Goal: Ask a question

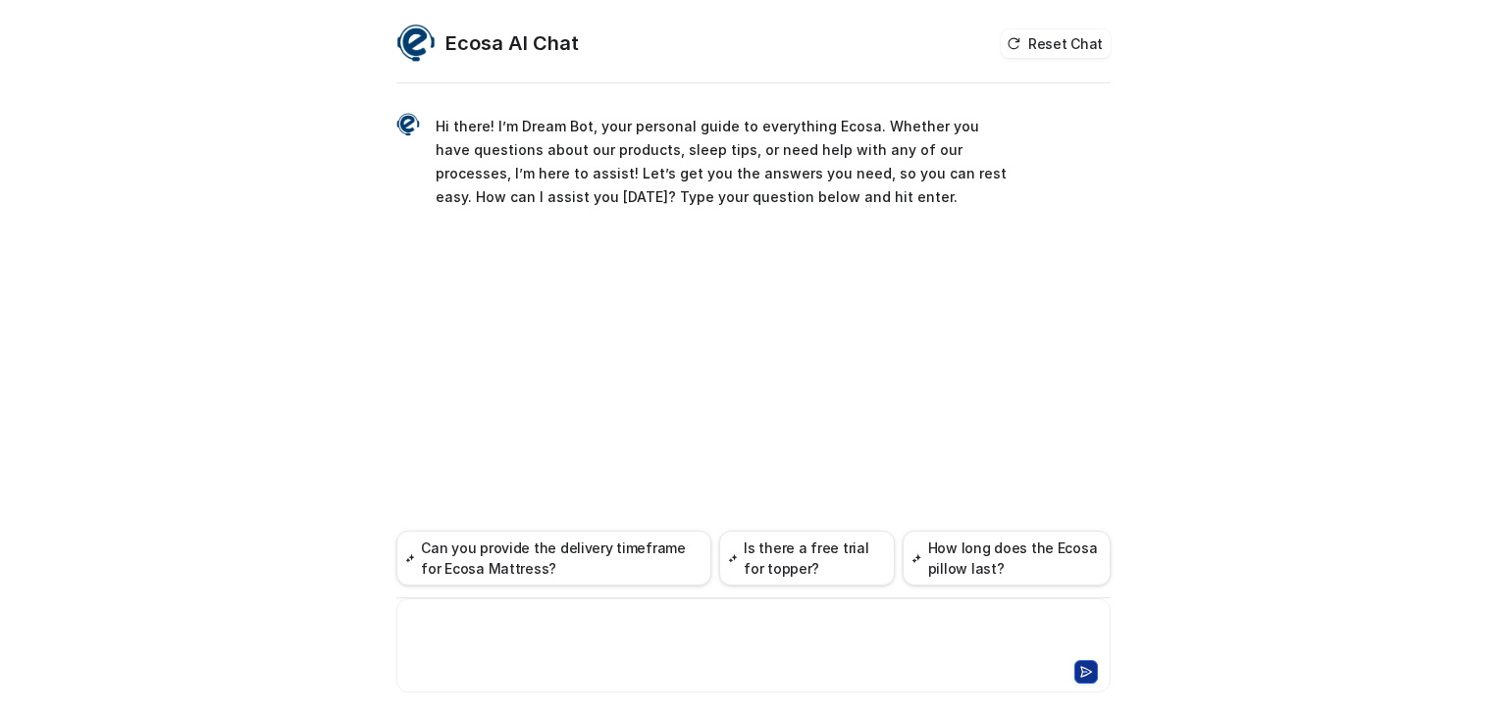
click at [600, 630] on div at bounding box center [753, 633] width 704 height 45
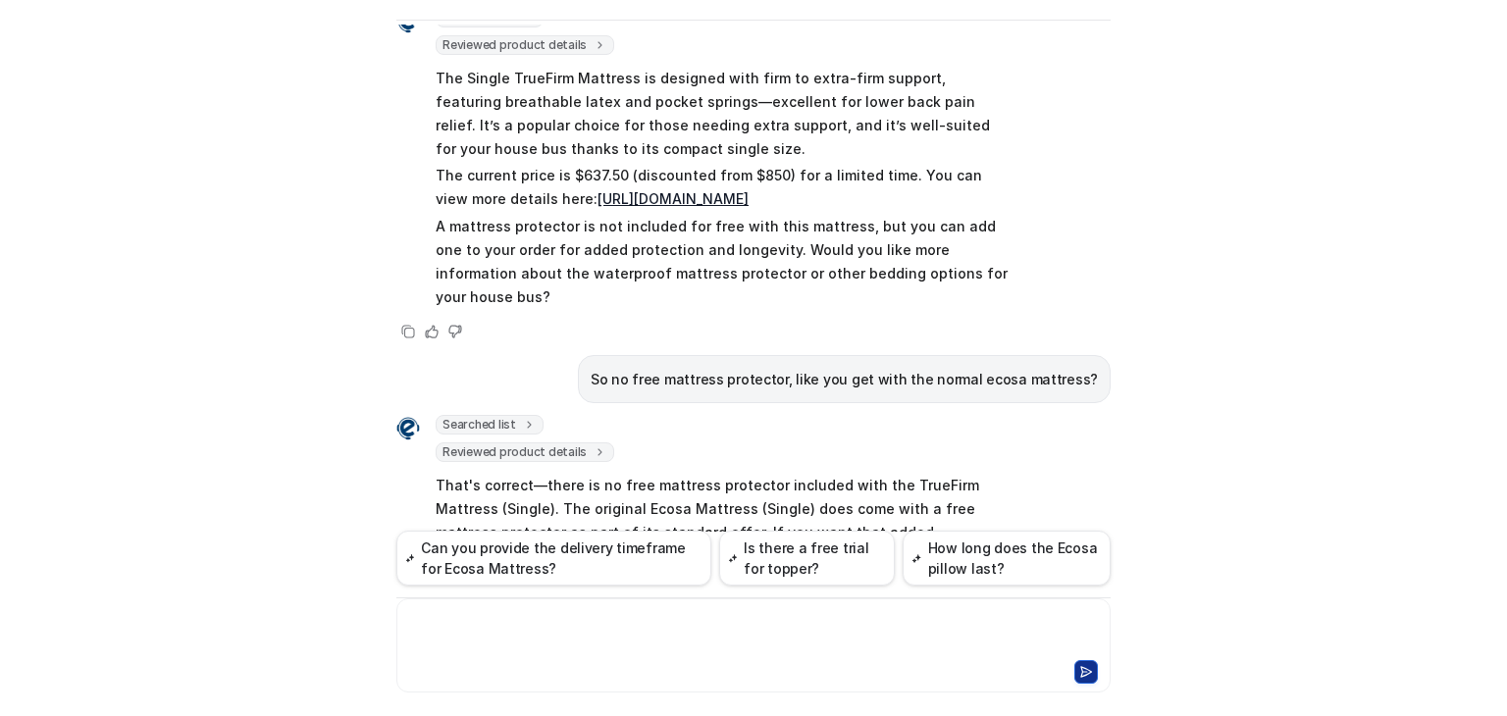
scroll to position [4406, 0]
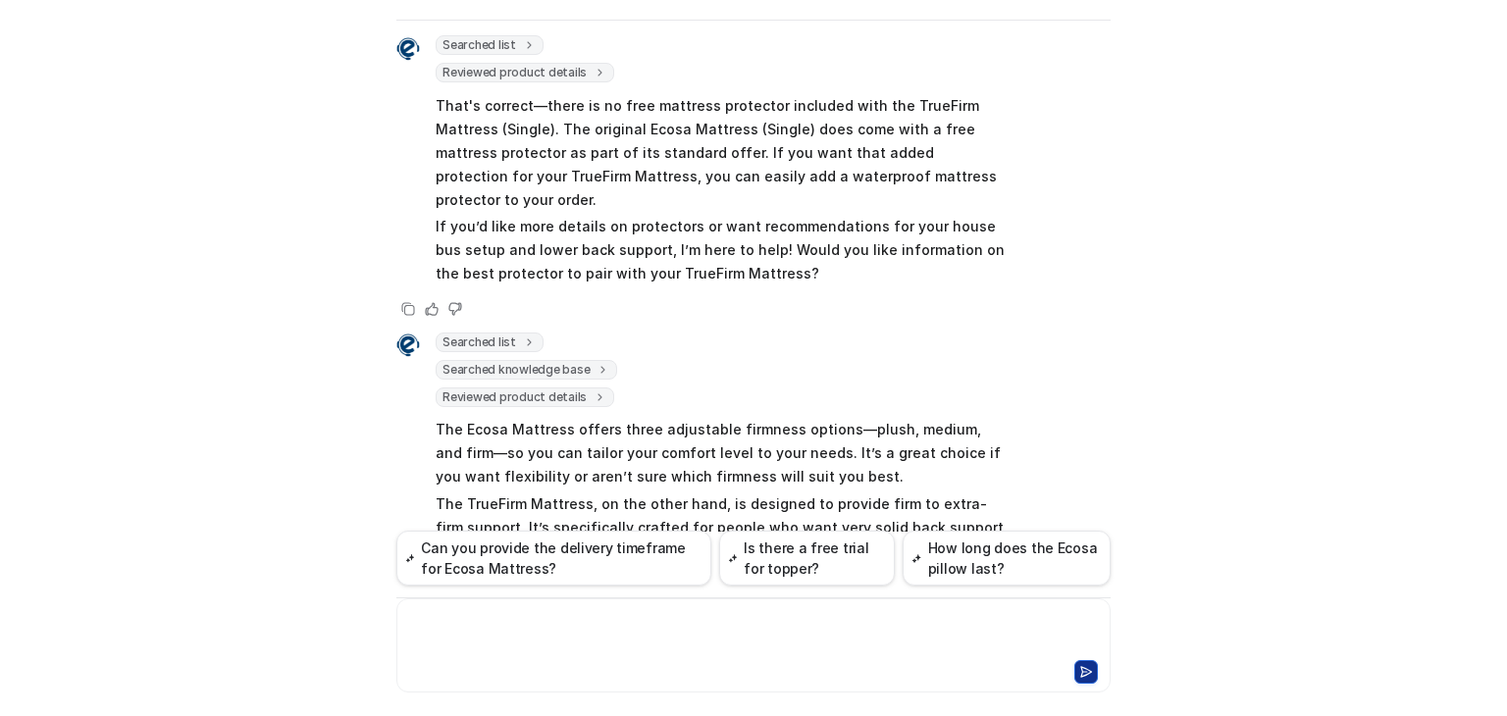
click at [715, 640] on div at bounding box center [753, 633] width 704 height 45
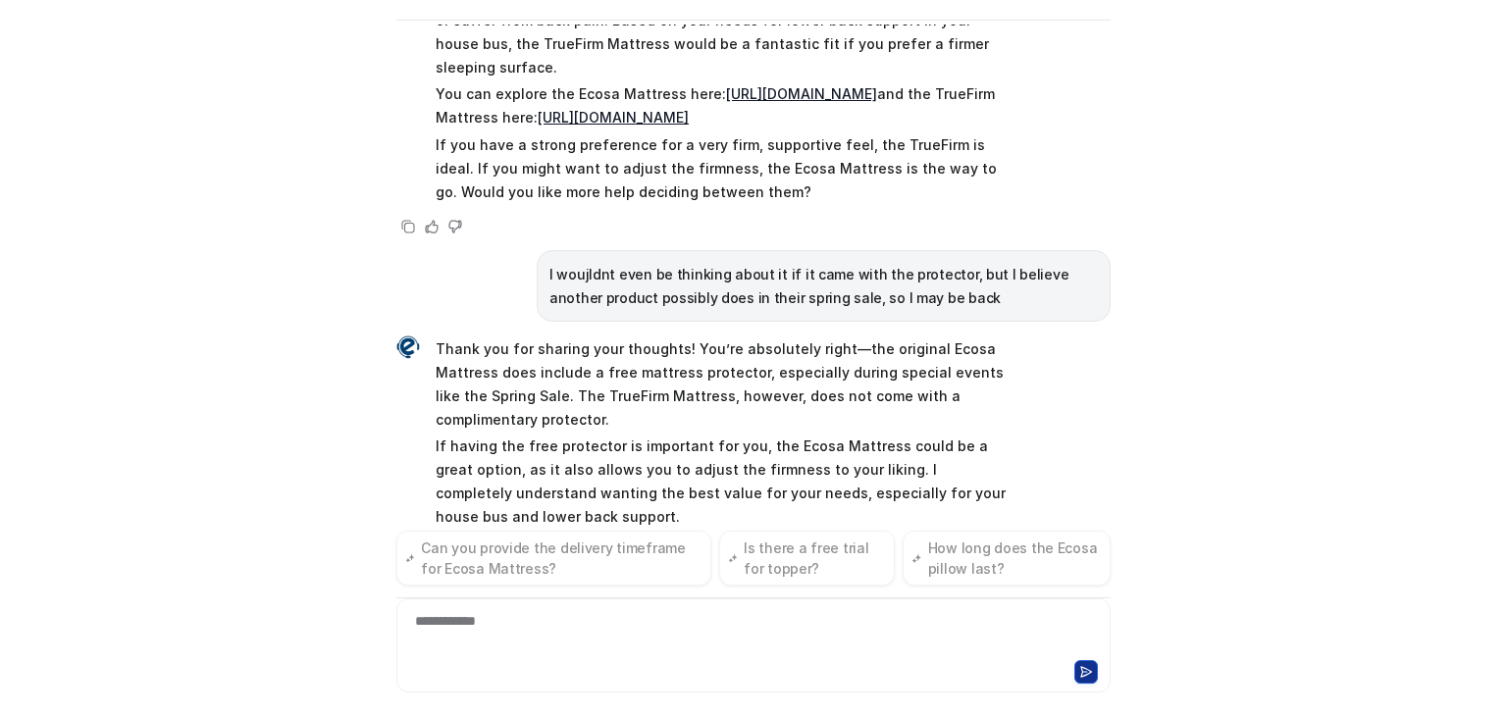
scroll to position [4961, 0]
